Goal: Information Seeking & Learning: Learn about a topic

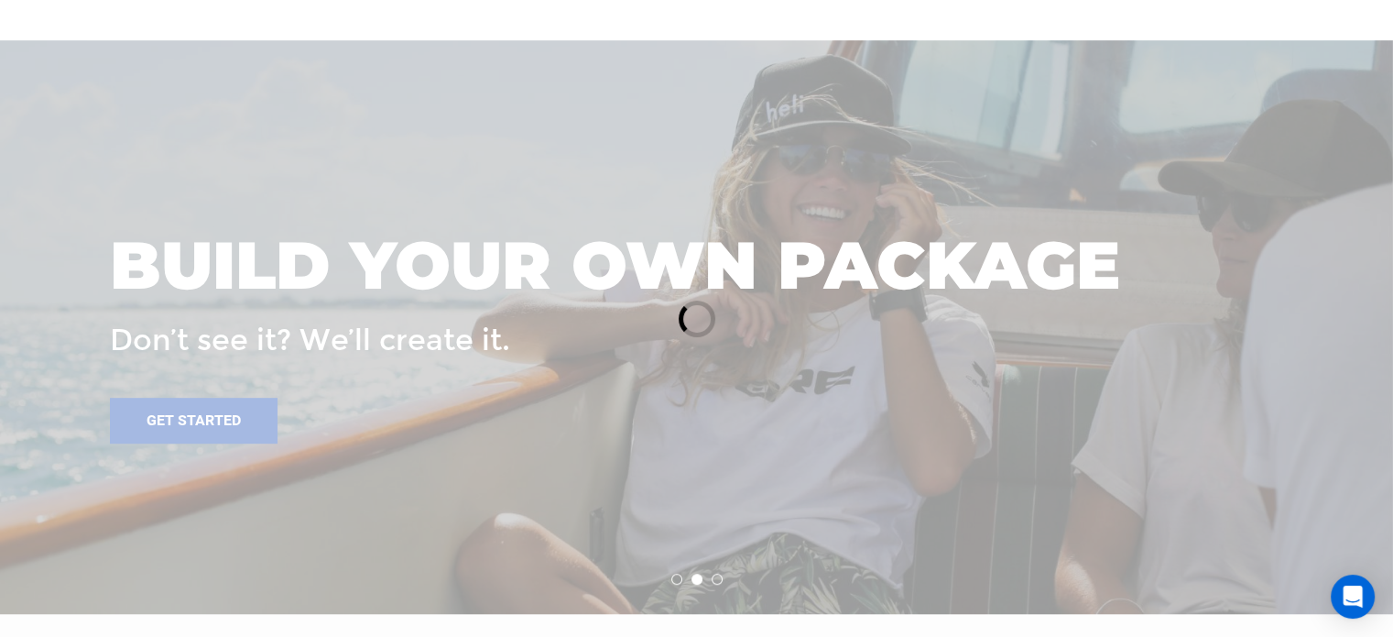
scroll to position [1008, 0]
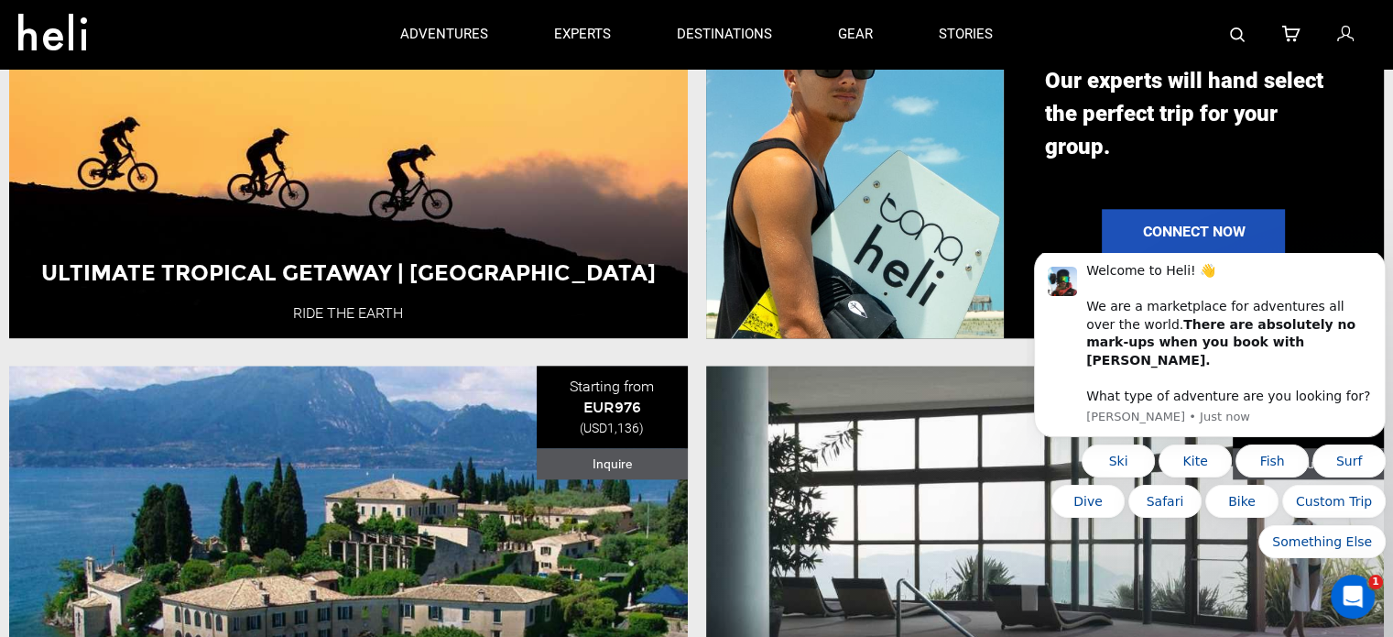
scroll to position [2016, 0]
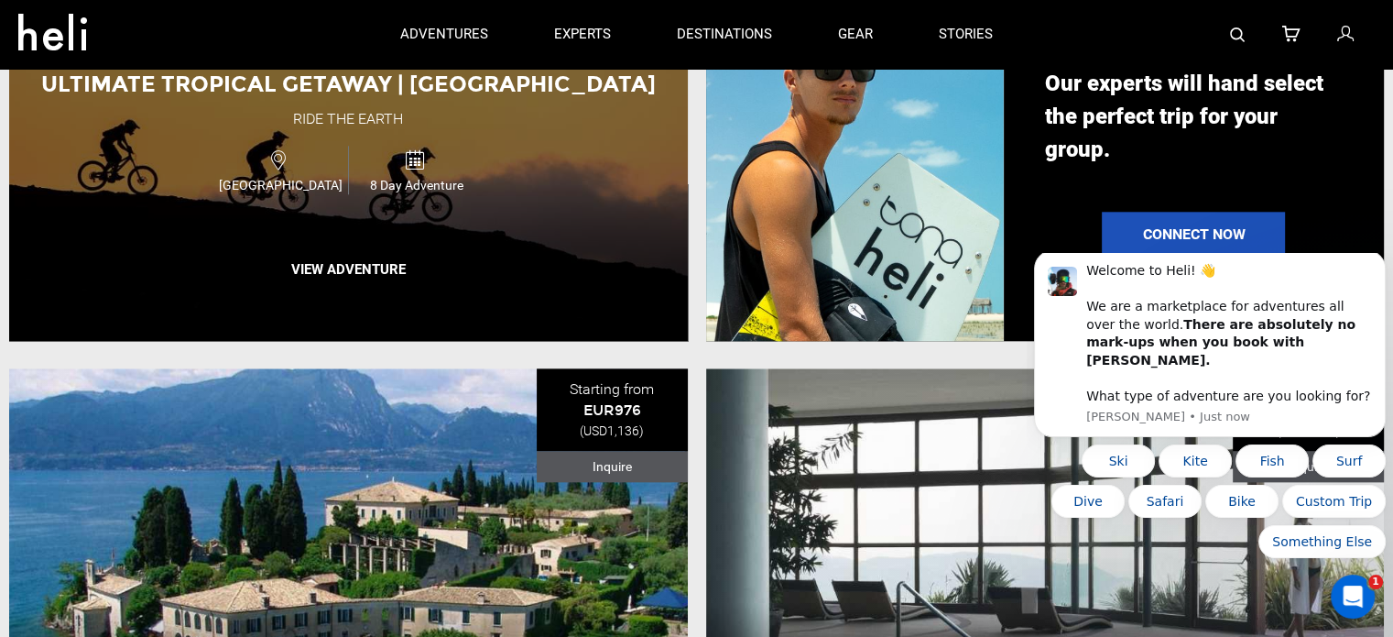
click at [163, 341] on div "Ultimate Tropical Getaway | [GEOGRAPHIC_DATA] Ride the Earth [GEOGRAPHIC_DATA] …" at bounding box center [348, 146] width 679 height 390
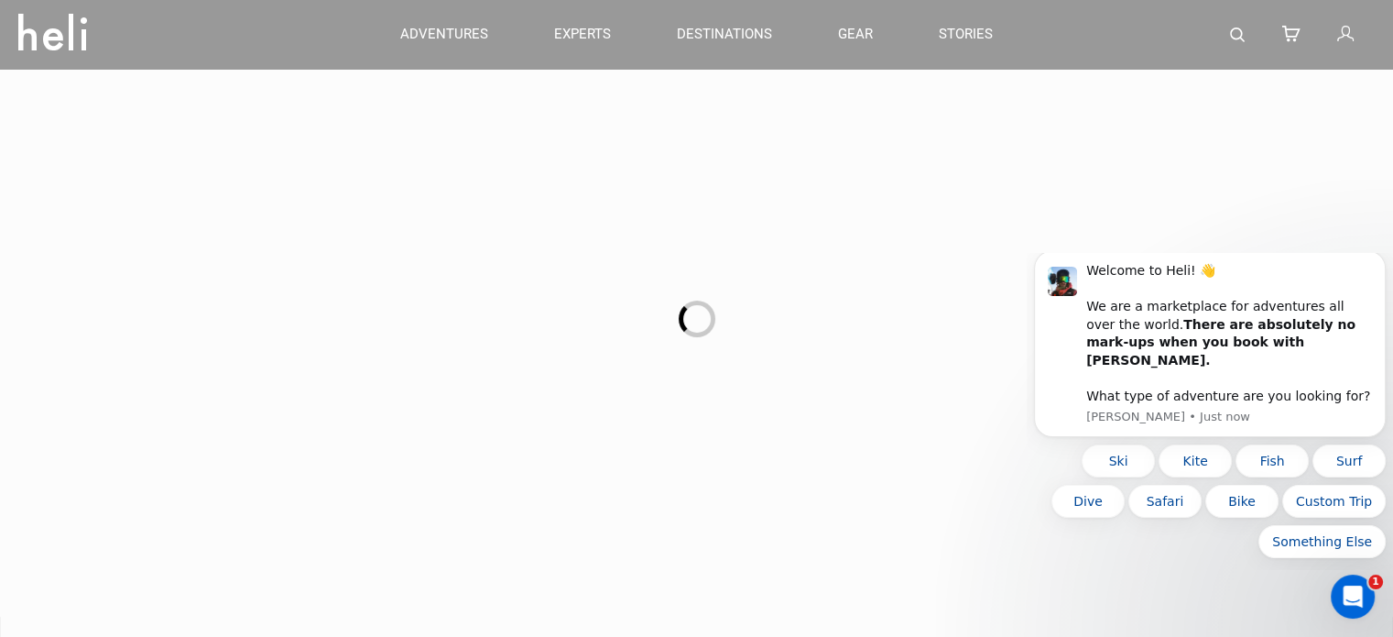
click at [137, 304] on div at bounding box center [696, 318] width 1393 height 637
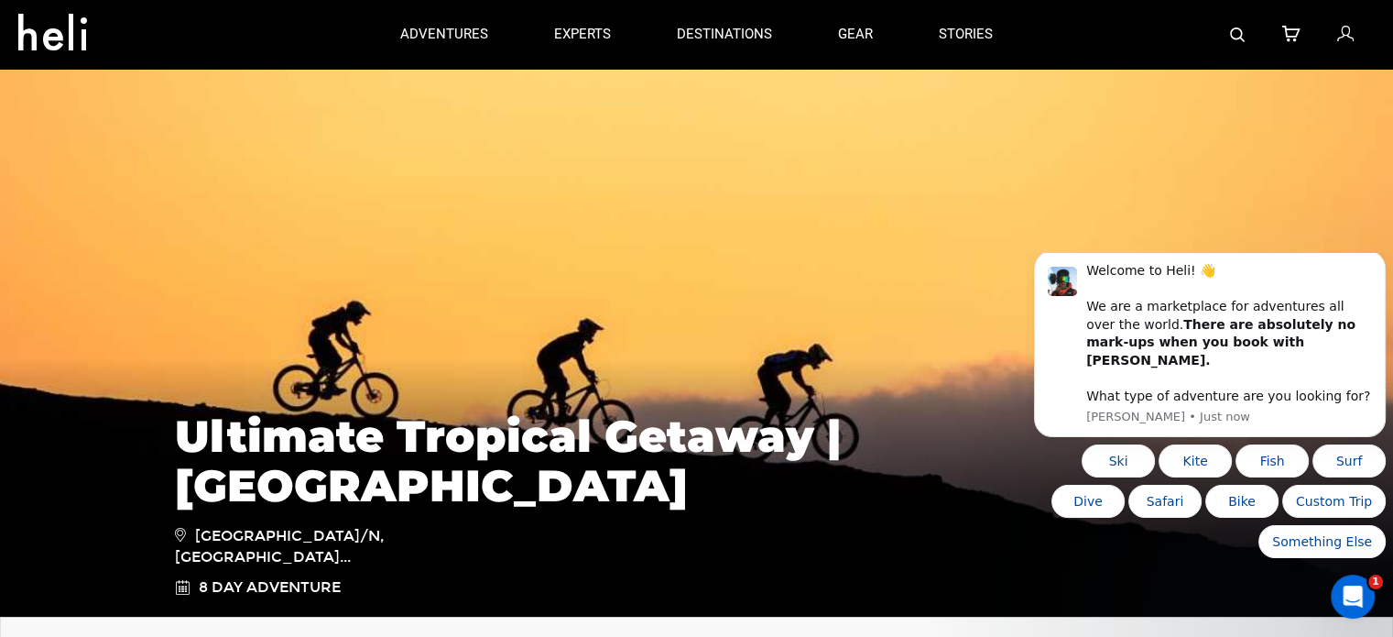
click at [432, 21] on link "adventures" at bounding box center [444, 34] width 88 height 69
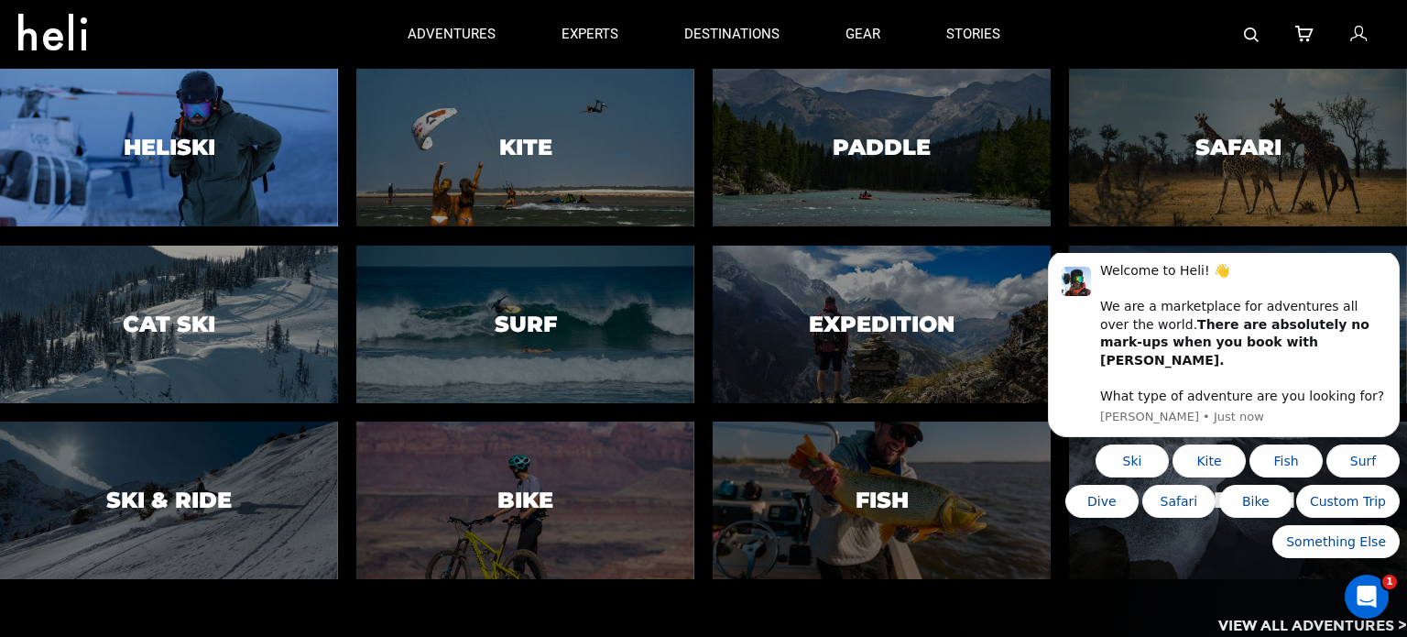
click at [165, 163] on div at bounding box center [168, 147] width 344 height 161
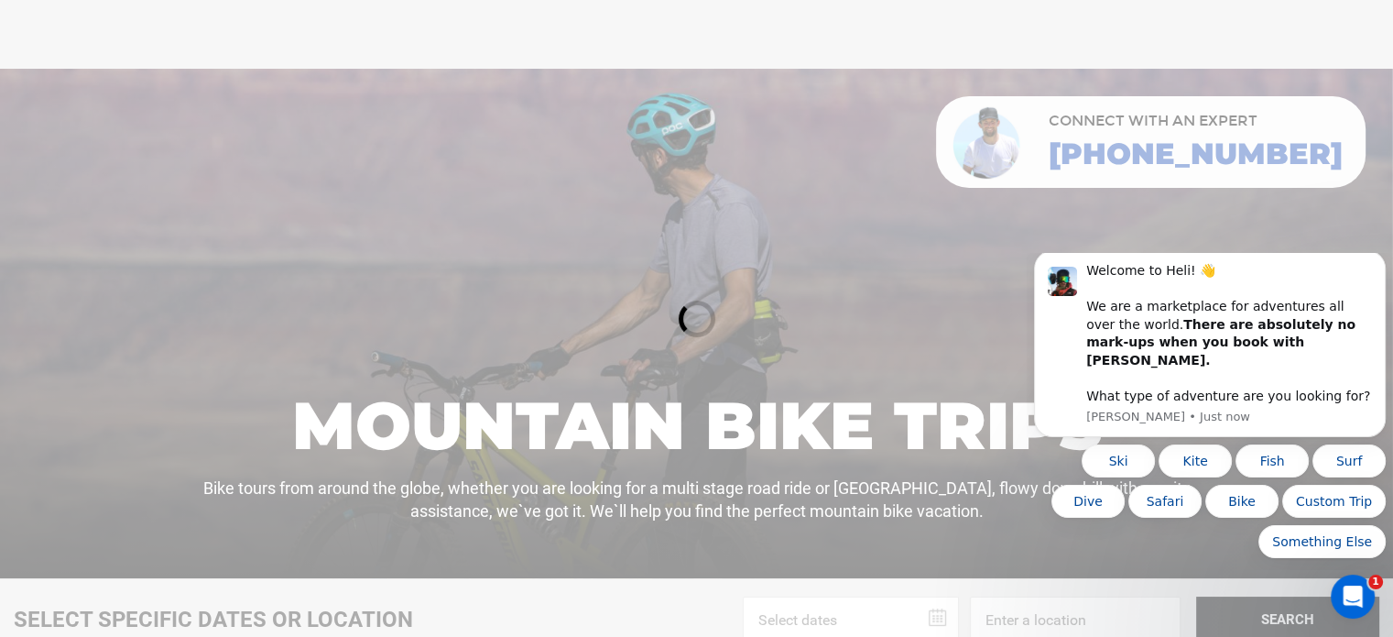
scroll to position [1008, 0]
